Goal: Information Seeking & Learning: Learn about a topic

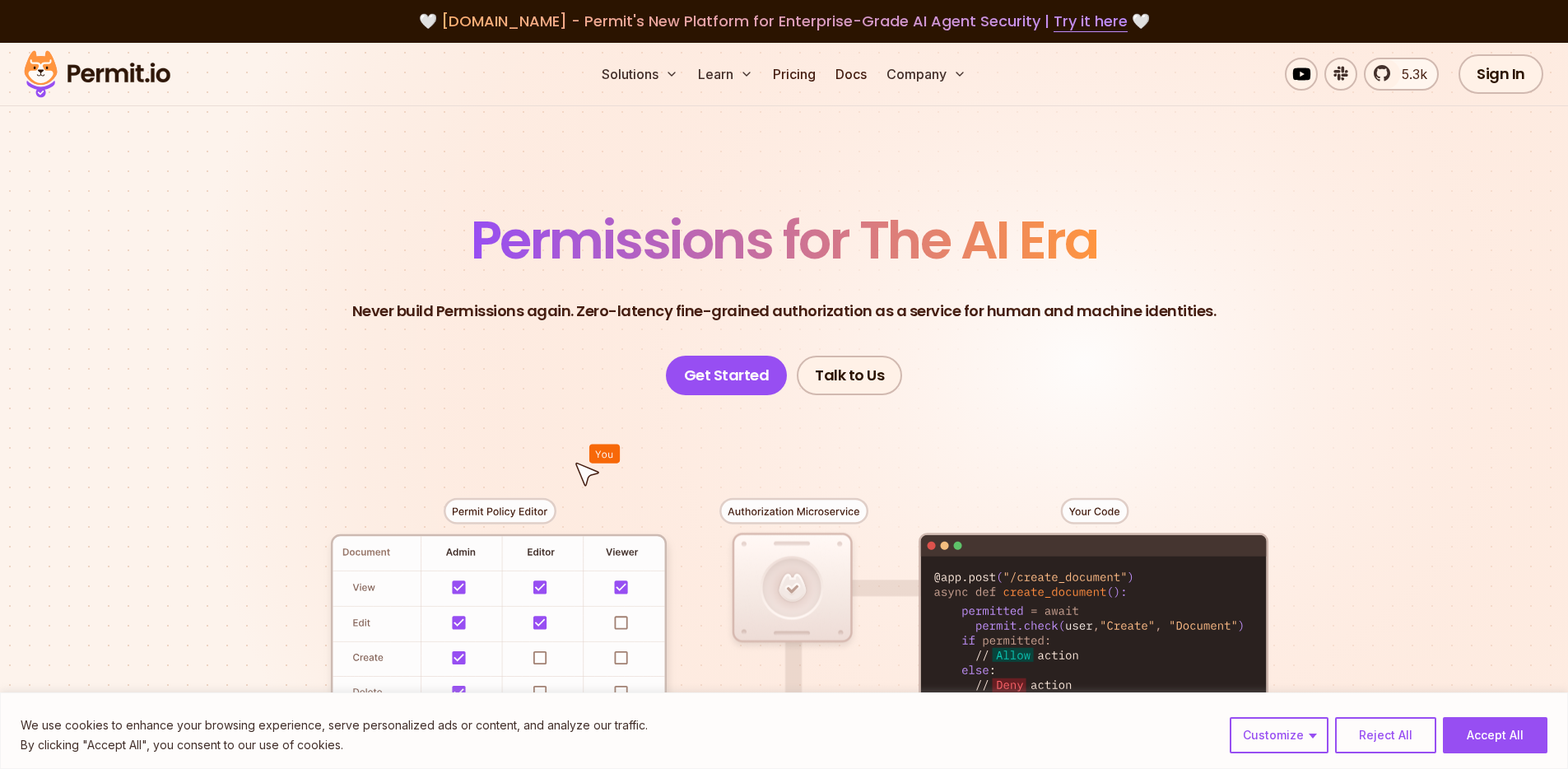
click at [505, 226] on span "Permissions for The AI Era" at bounding box center [784, 240] width 627 height 74
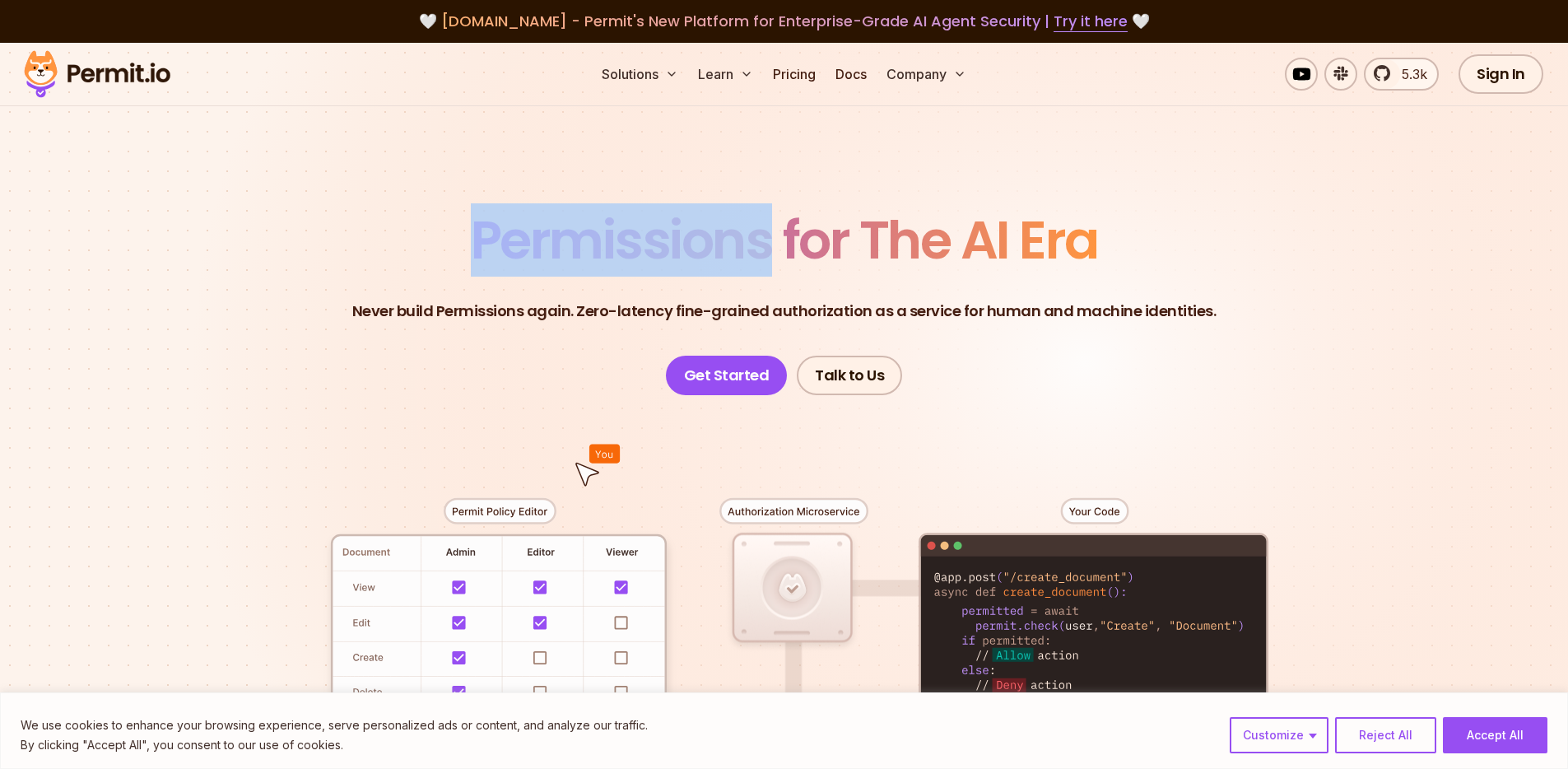
click at [505, 226] on span "Permissions for The AI Era" at bounding box center [784, 240] width 627 height 74
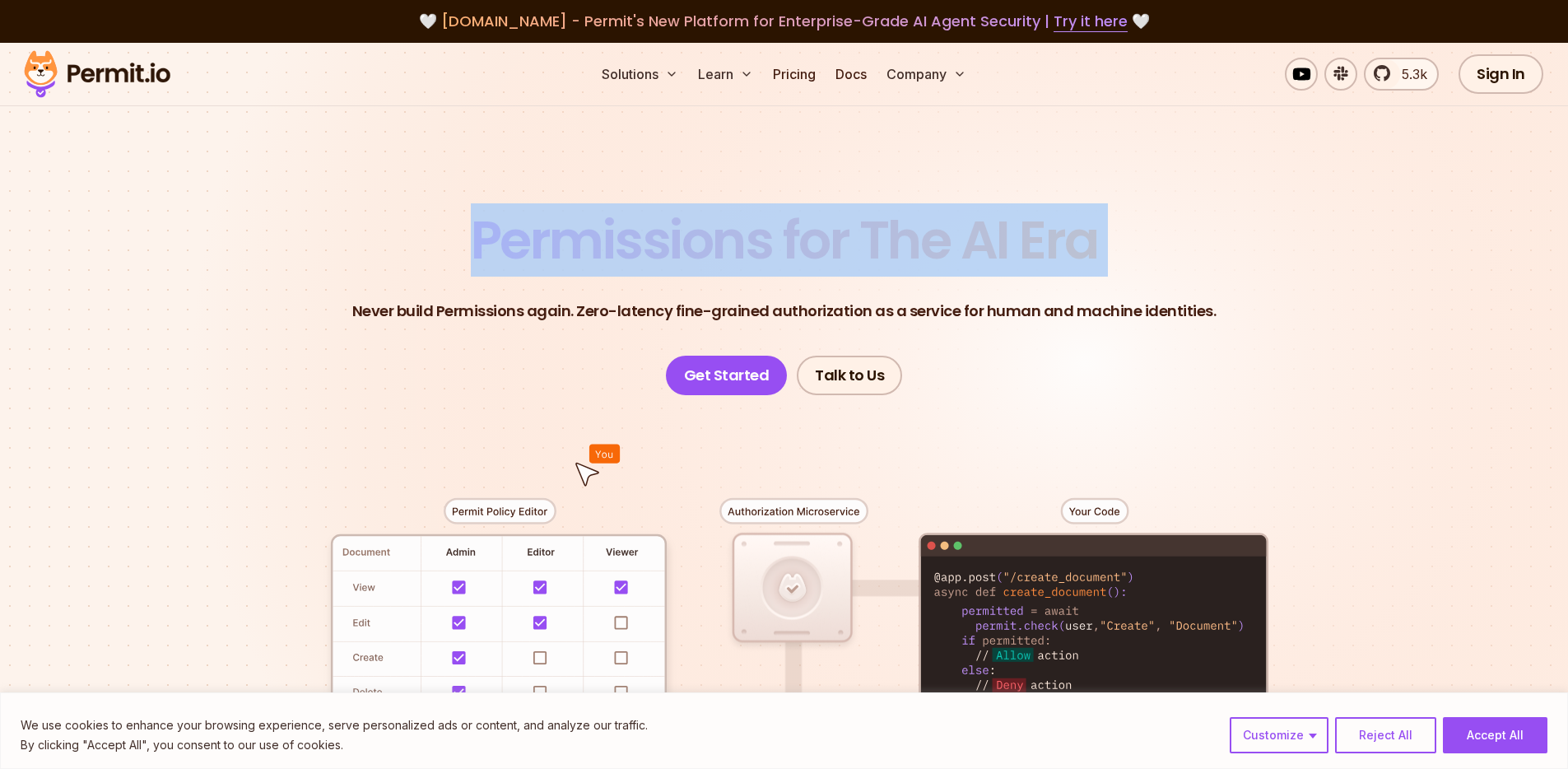
click at [505, 226] on span "Permissions for The AI Era" at bounding box center [784, 240] width 627 height 74
copy span "Permissions for The AI Era"
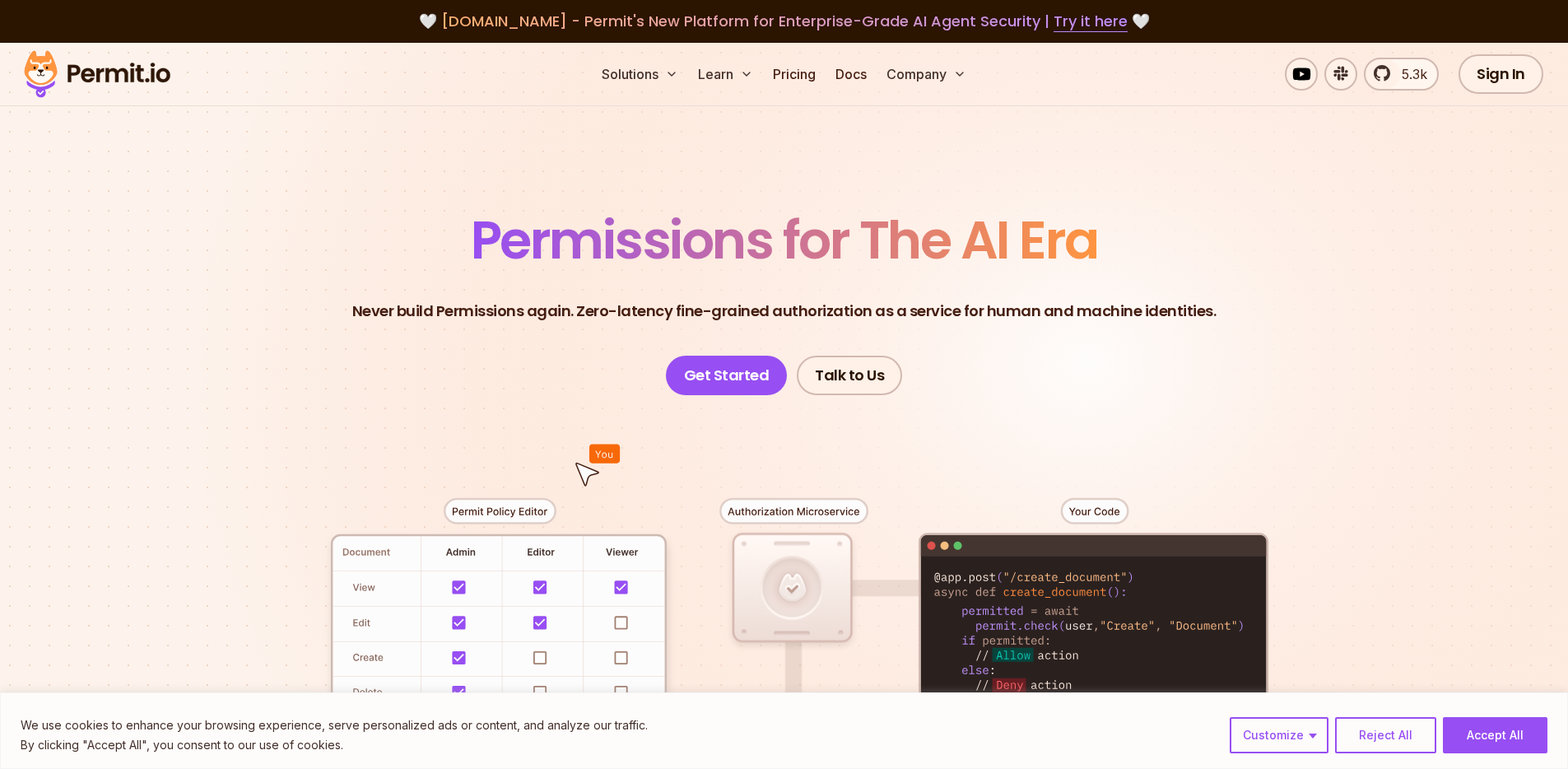
click at [364, 255] on header "Permissions for The AI Era Never build Permissions again. Zero-latency fine-gra…" at bounding box center [784, 305] width 1152 height 181
click at [393, 308] on p "Never build Permissions again. Zero-latency fine-grained authorization as a ser…" at bounding box center [784, 311] width 864 height 23
click at [393, 307] on p "Never build Permissions again. Zero-latency fine-grained authorization as a ser…" at bounding box center [784, 311] width 864 height 23
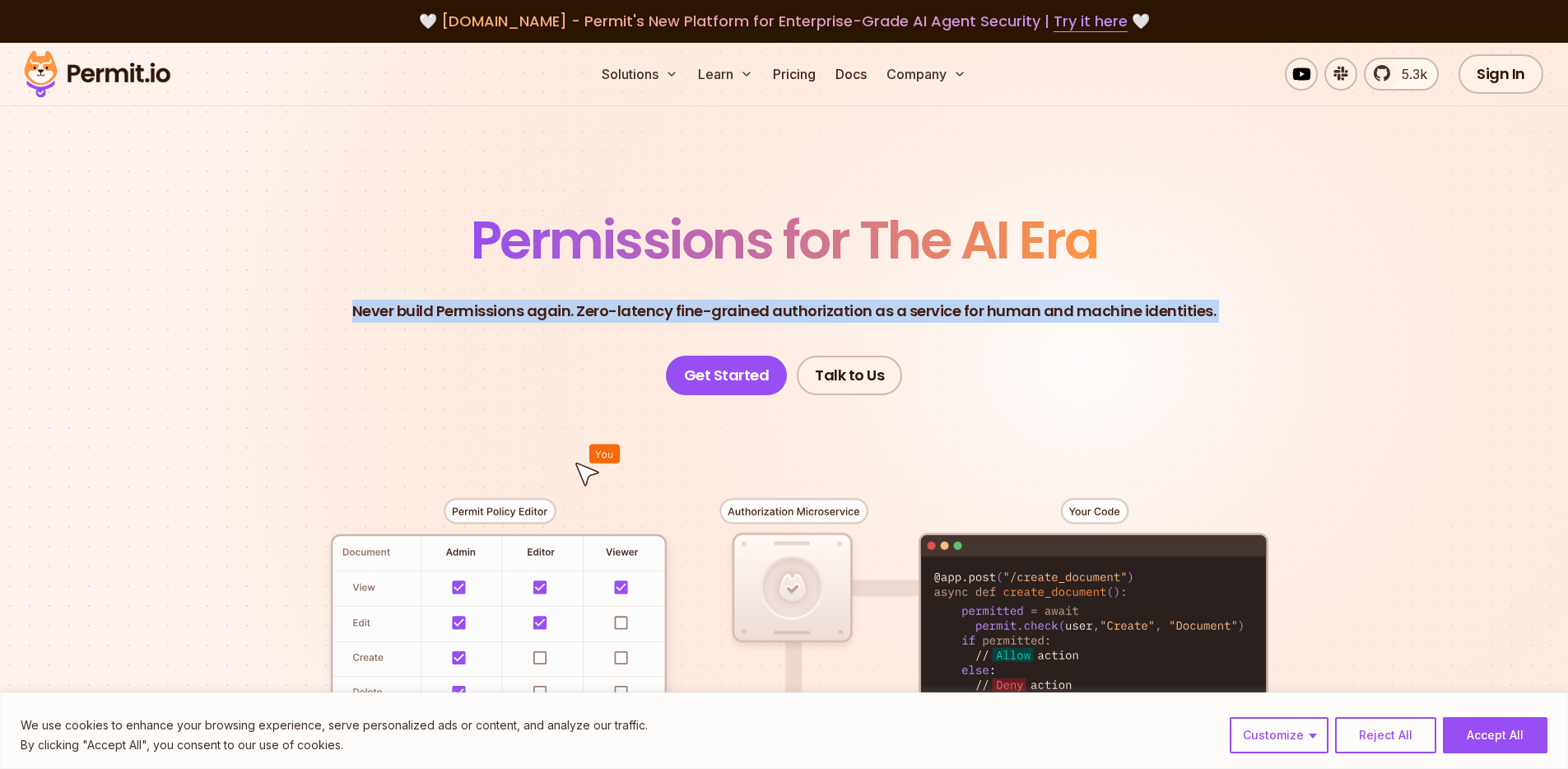
click at [393, 307] on p "Never build Permissions again. Zero-latency fine-grained authorization as a ser…" at bounding box center [784, 311] width 864 height 23
click at [362, 311] on p "Never build Permissions again. Zero-latency fine-grained authorization as a ser…" at bounding box center [784, 311] width 864 height 23
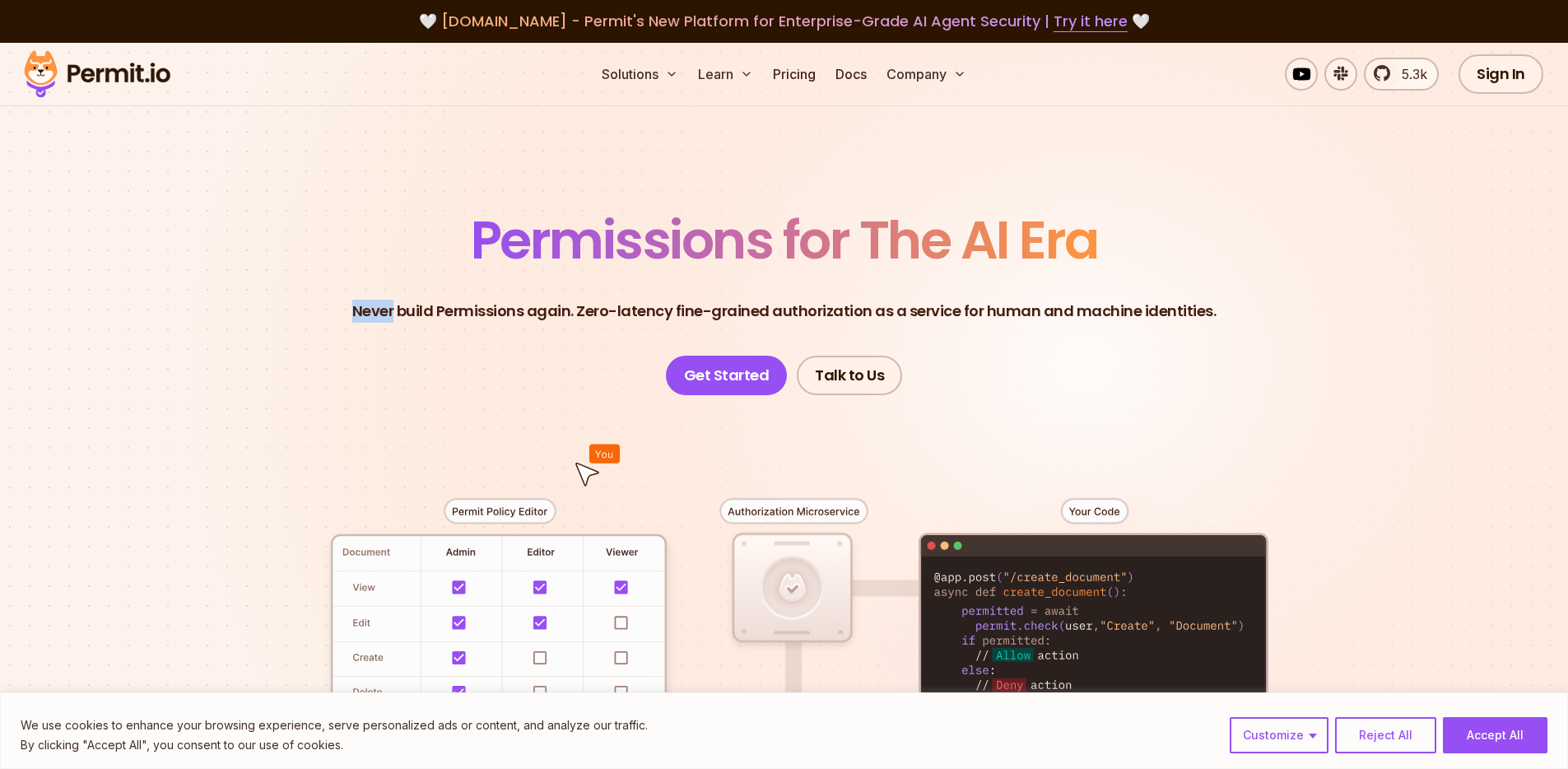
click at [362, 311] on p "Never build Permissions again. Zero-latency fine-grained authorization as a ser…" at bounding box center [784, 311] width 864 height 23
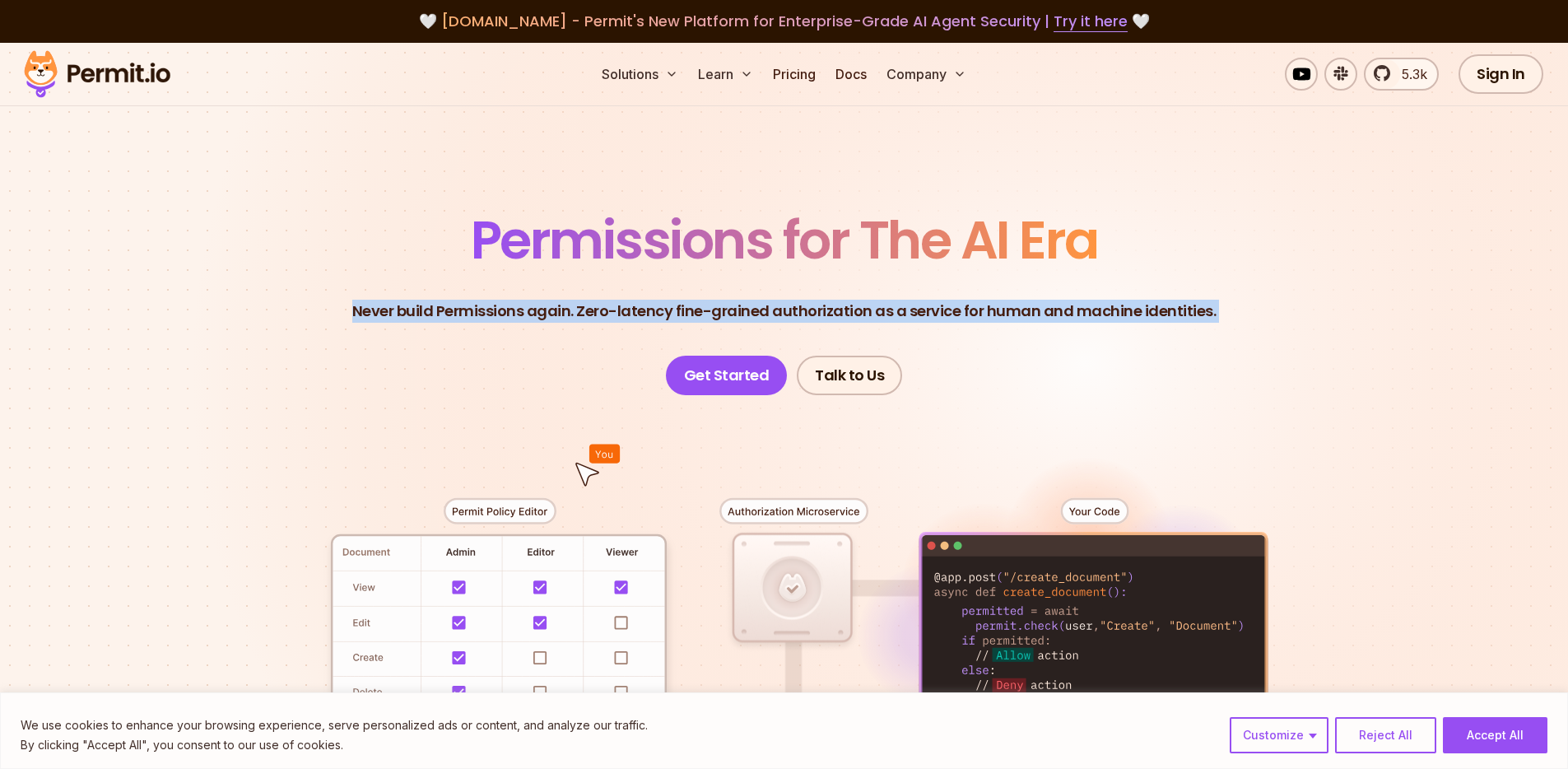
click at [362, 311] on p "Never build Permissions again. Zero-latency fine-grained authorization as a ser…" at bounding box center [784, 311] width 864 height 23
click at [362, 317] on p "Never build Permissions again. Zero-latency fine-grained authorization as a ser…" at bounding box center [784, 311] width 864 height 23
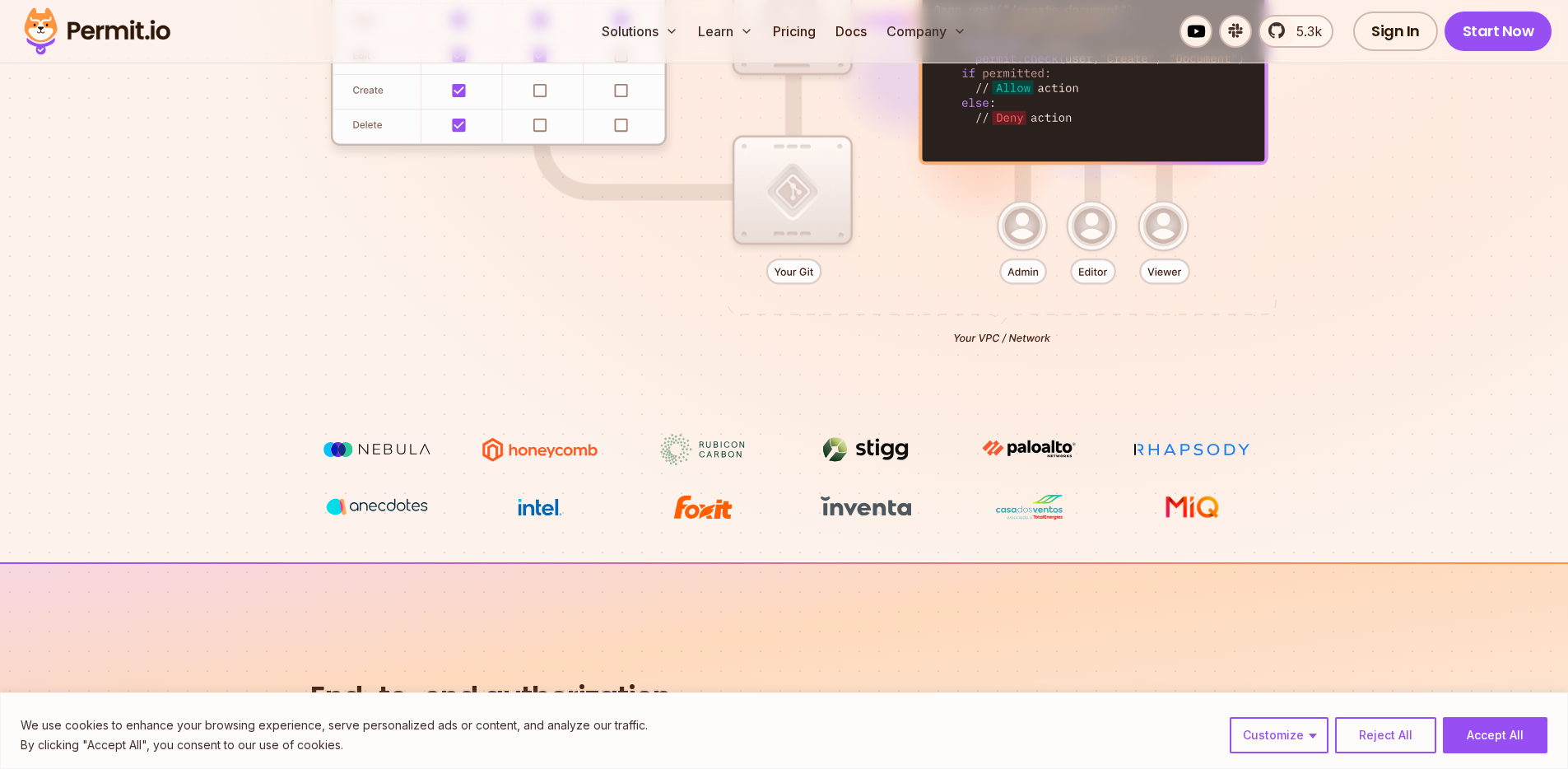
scroll to position [649, 0]
